Goal: Task Accomplishment & Management: Manage account settings

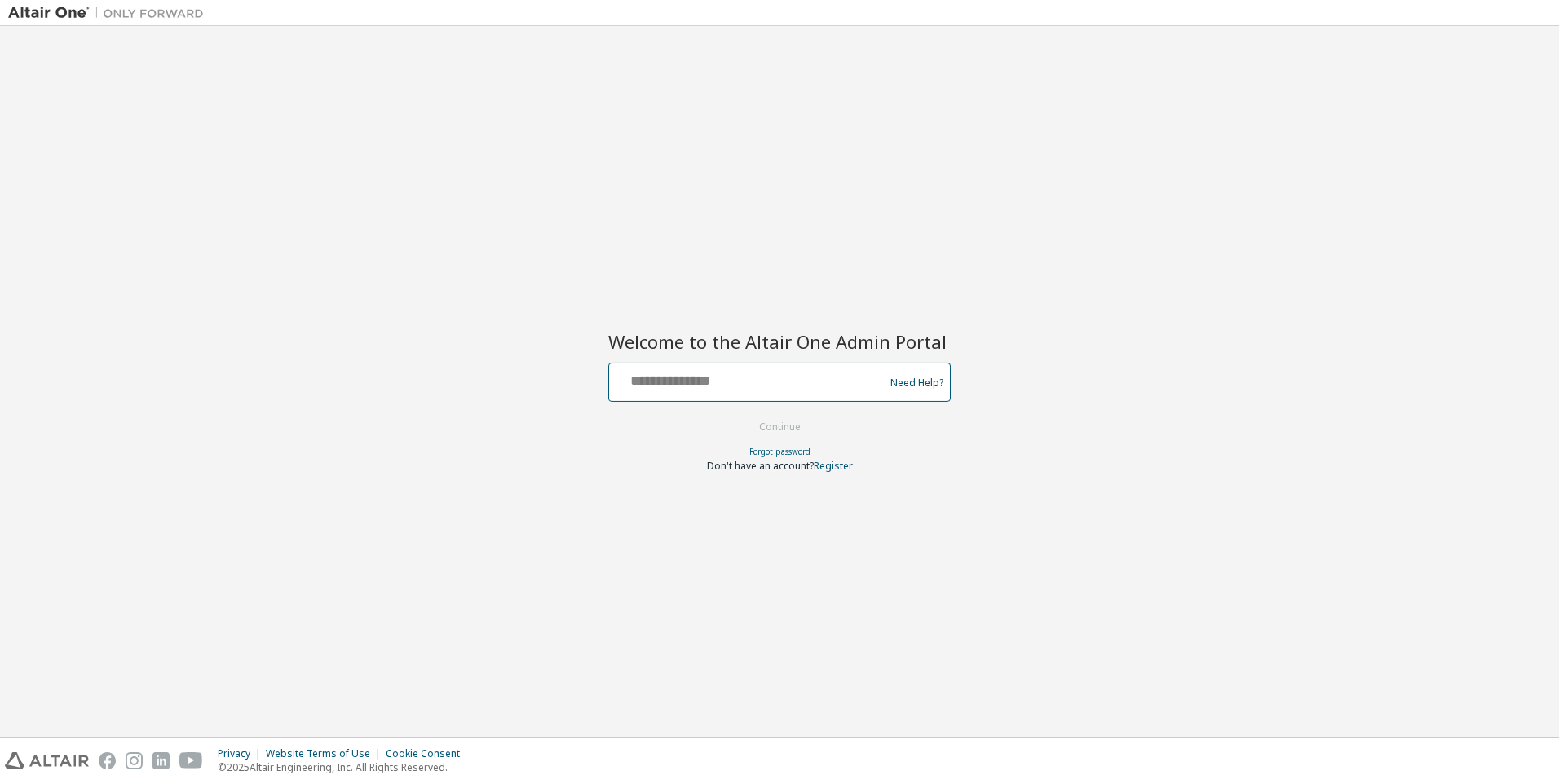
click at [829, 384] on input "text" at bounding box center [749, 378] width 267 height 23
type input "**********"
click at [742, 414] on button "Continue" at bounding box center [780, 427] width 76 height 24
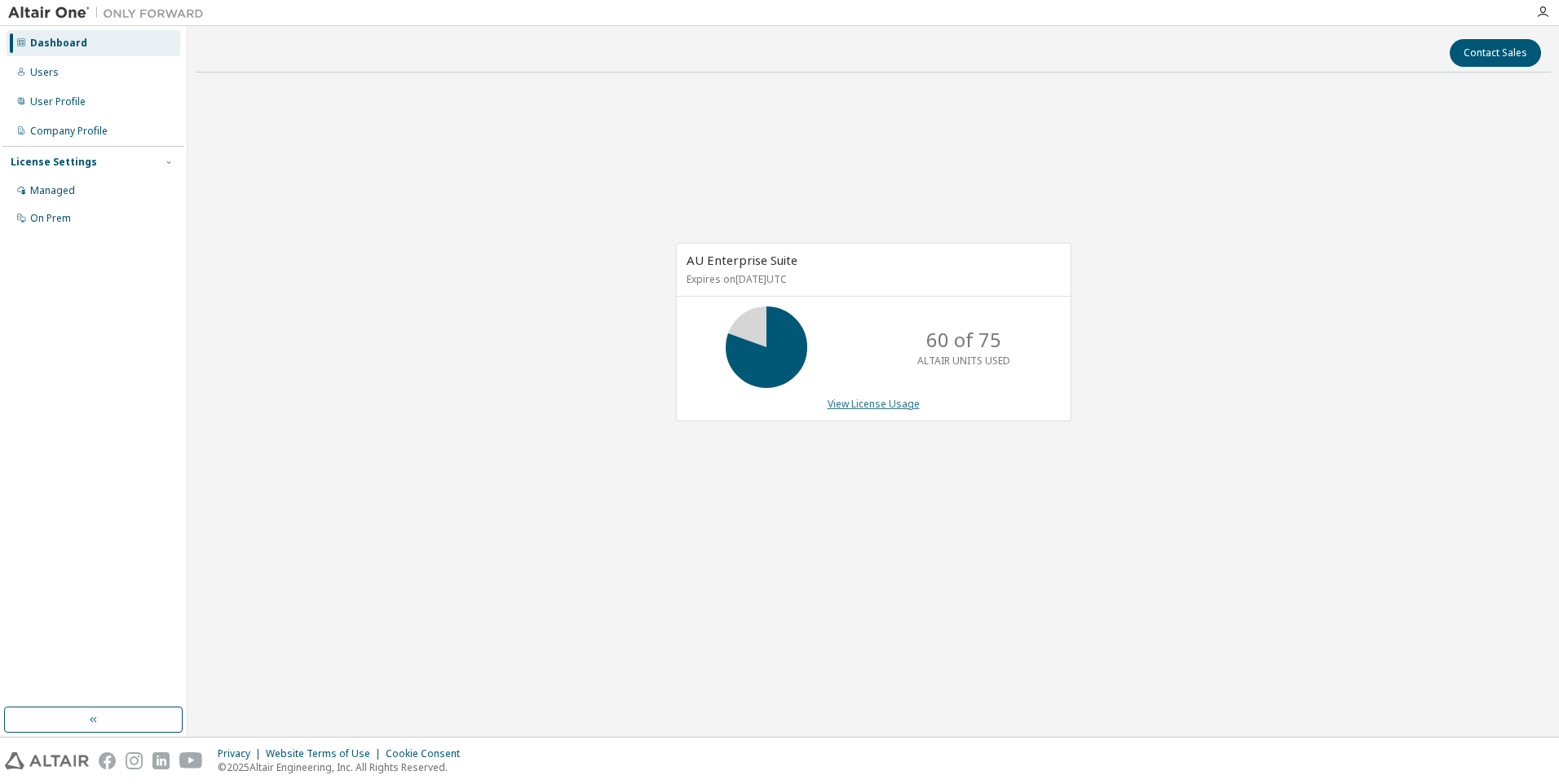
click at [841, 402] on link "View License Usage" at bounding box center [873, 404] width 92 height 14
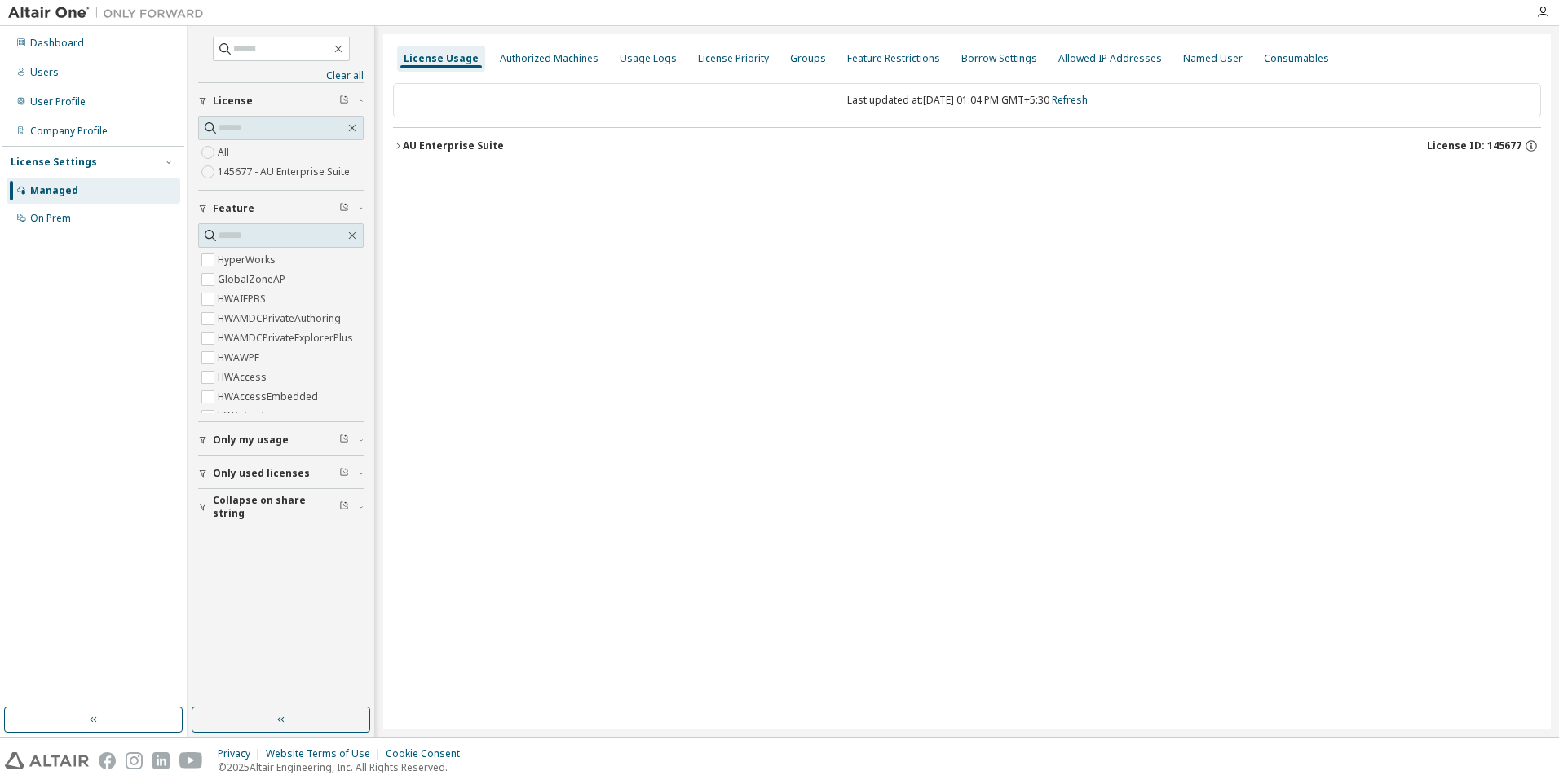
drag, startPoint x: 448, startPoint y: 143, endPoint x: 449, endPoint y: 171, distance: 28.0
click at [447, 143] on div "AU Enterprise Suite" at bounding box center [453, 145] width 101 height 13
